Goal: Task Accomplishment & Management: Use online tool/utility

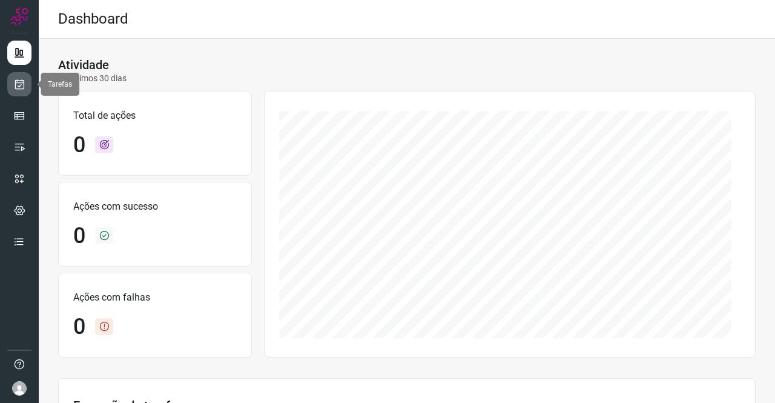
click at [24, 84] on icon at bounding box center [19, 84] width 13 height 12
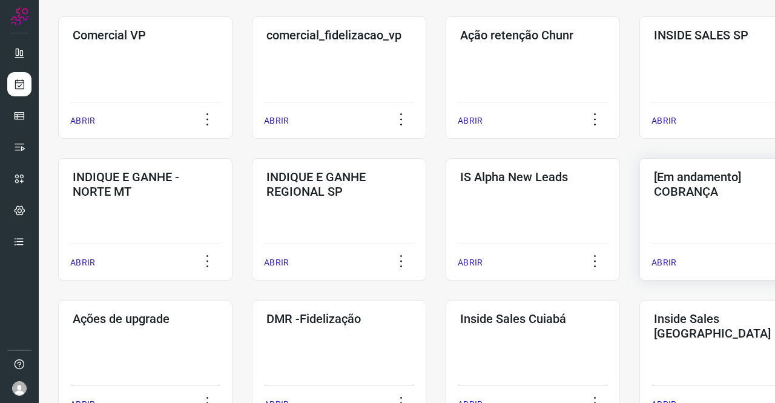
click at [714, 165] on div "[Em andamento] COBRANÇA" at bounding box center [727, 182] width 150 height 34
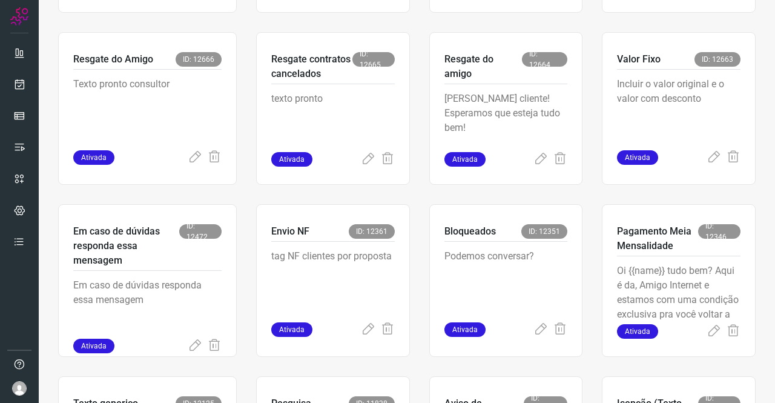
scroll to position [412, 0]
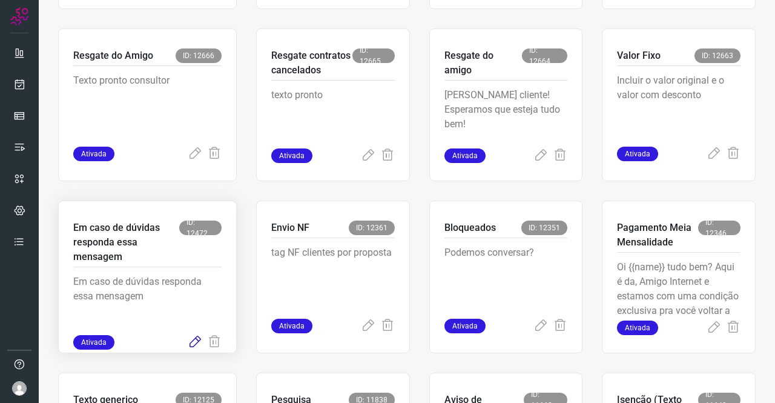
click at [194, 336] on icon at bounding box center [195, 342] width 15 height 15
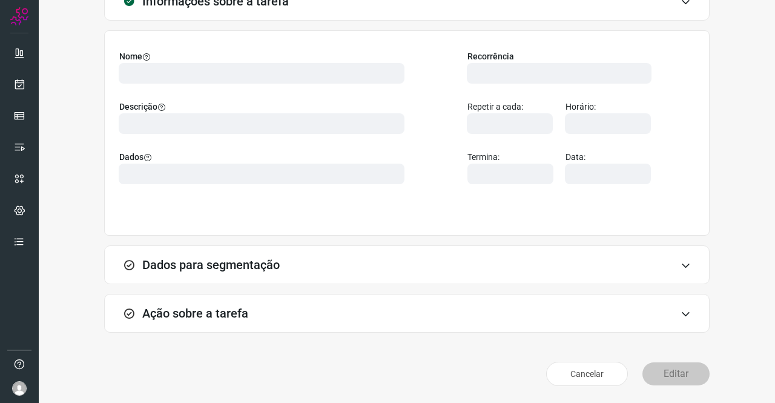
scroll to position [70, 0]
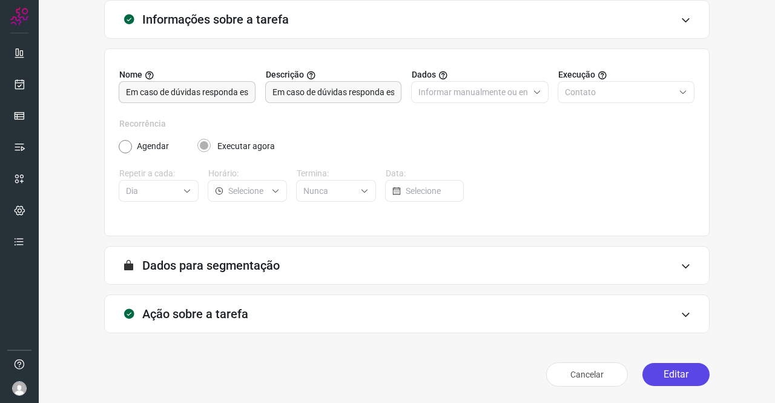
click at [681, 375] on button "Editar" at bounding box center [675, 374] width 67 height 23
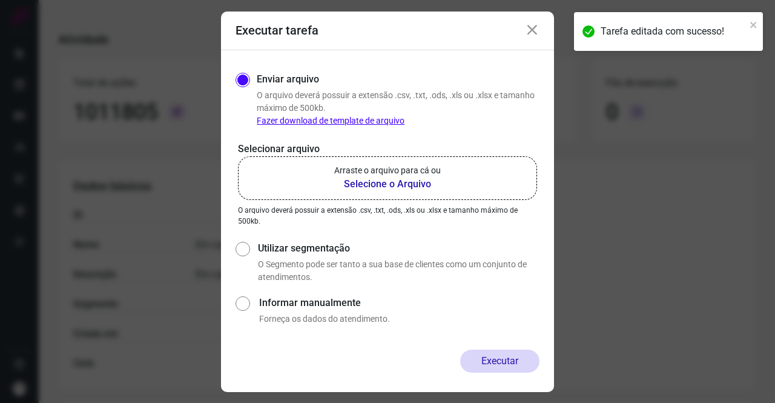
click at [380, 182] on b "Selecione o Arquivo" at bounding box center [387, 184] width 107 height 15
click at [0, 0] on input "Arraste o arquivo para cá ou Selecione o Arquivo" at bounding box center [0, 0] width 0 height 0
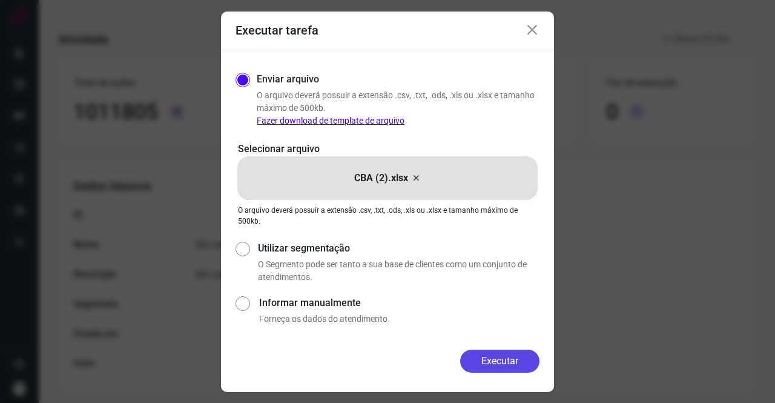
click at [484, 358] on button "Executar" at bounding box center [499, 360] width 79 height 23
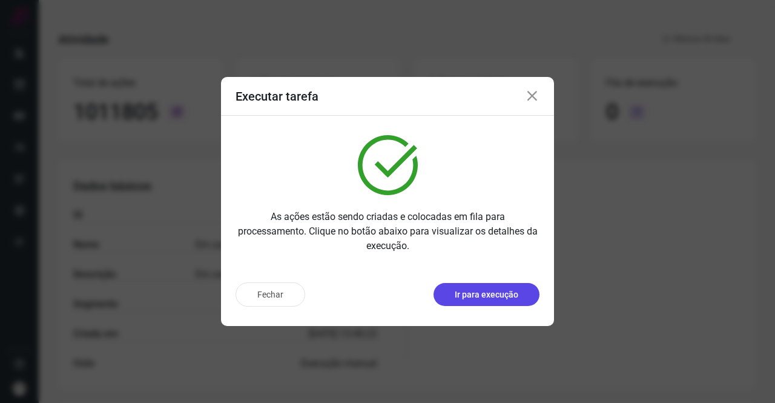
click at [483, 297] on p "Ir para execução" at bounding box center [487, 294] width 64 height 13
